Goal: Navigation & Orientation: Find specific page/section

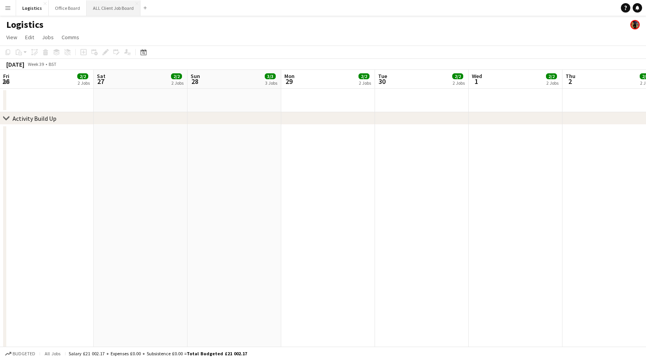
scroll to position [0, 277]
click at [102, 9] on button "ALL Client Job Board Close" at bounding box center [114, 7] width 54 height 15
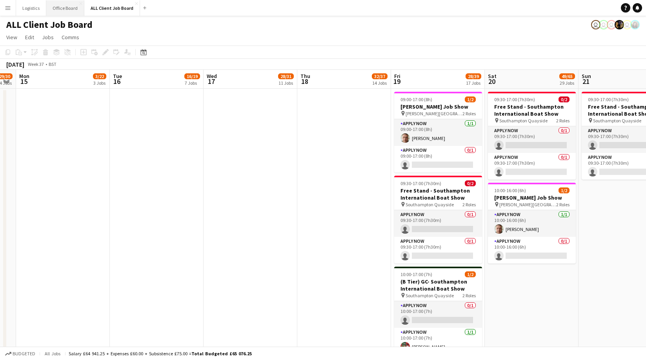
click at [63, 6] on button "Office Board Close" at bounding box center [65, 7] width 38 height 15
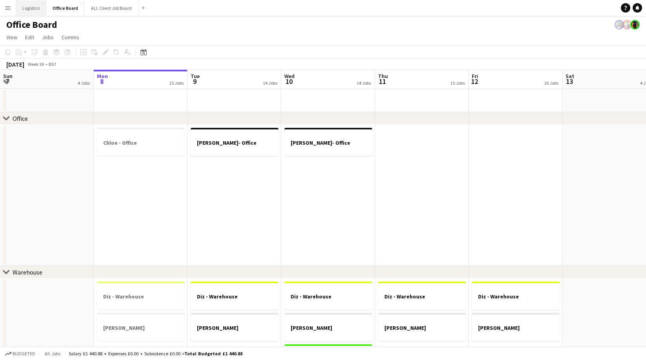
click at [34, 7] on button "Logistics Close" at bounding box center [31, 7] width 30 height 15
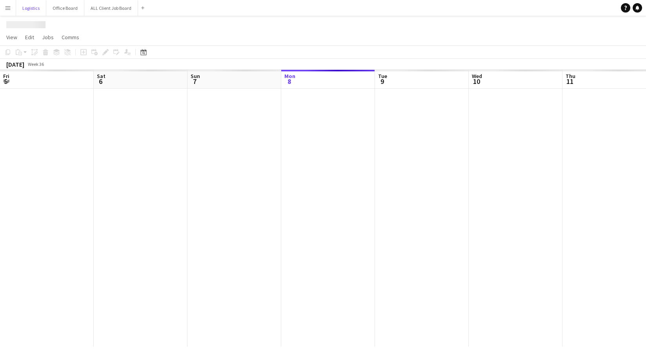
scroll to position [0, 187]
